Goal: Task Accomplishment & Management: Manage account settings

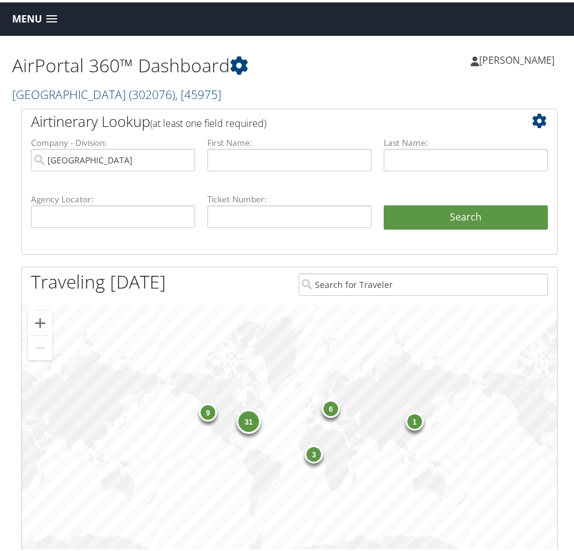
click at [50, 16] on span at bounding box center [51, 17] width 11 height 9
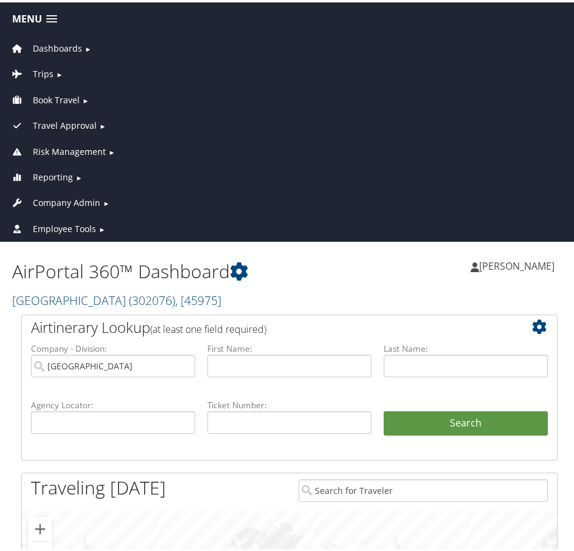
click at [53, 199] on span "Company Admin" at bounding box center [66, 200] width 67 height 13
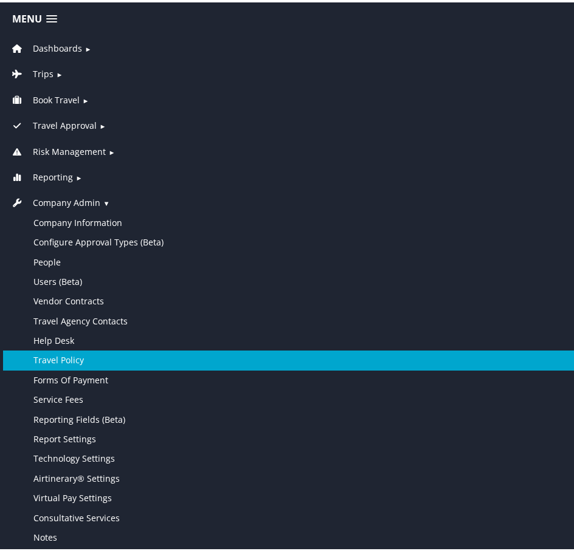
click at [63, 360] on link "Travel Policy" at bounding box center [289, 357] width 572 height 19
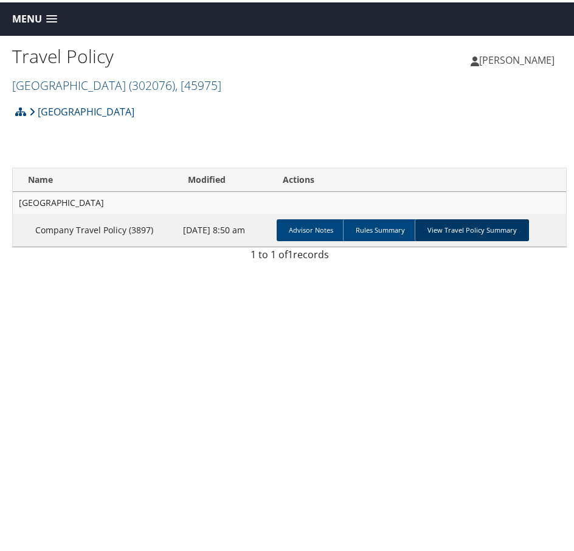
click at [445, 230] on link "View Travel Policy Summary" at bounding box center [471, 228] width 114 height 22
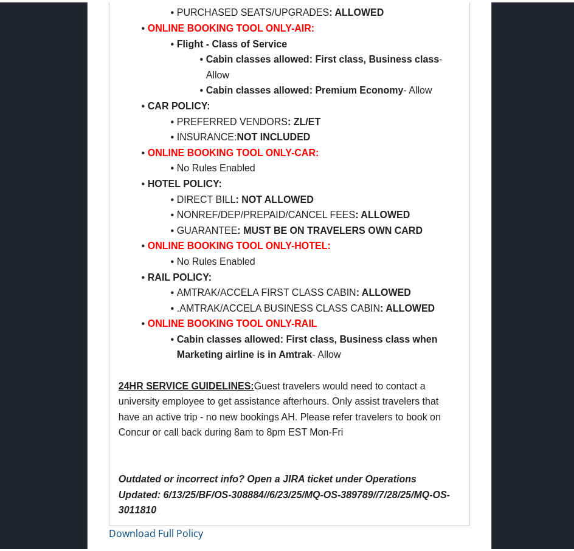
scroll to position [9567, 0]
